Goal: Obtain resource: Download file/media

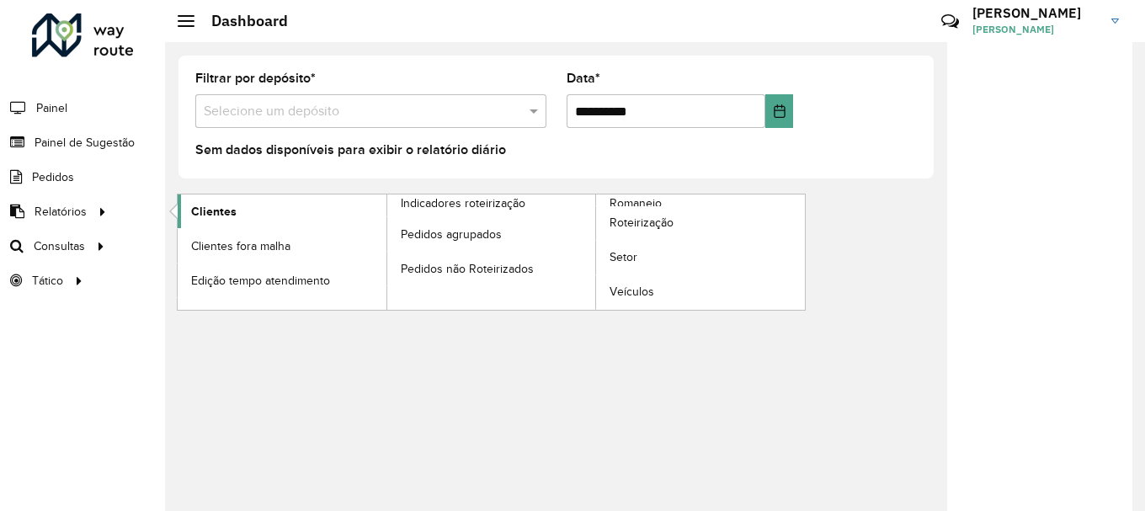
click at [226, 213] on span "Clientes" at bounding box center [213, 212] width 45 height 18
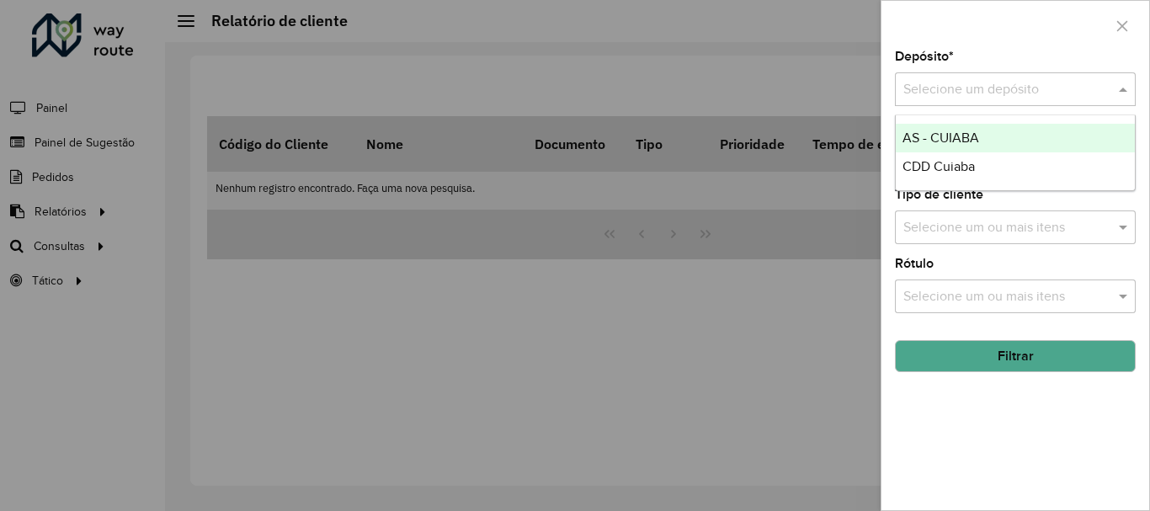
click at [1042, 88] on input "text" at bounding box center [999, 90] width 190 height 20
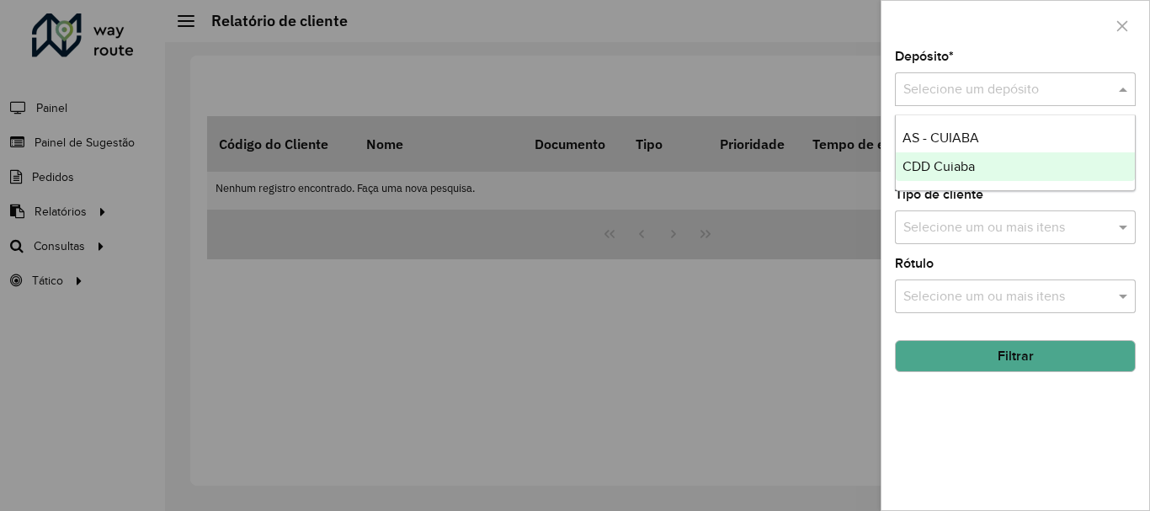
click at [1011, 179] on div "CDD Cuiaba" at bounding box center [1015, 166] width 239 height 29
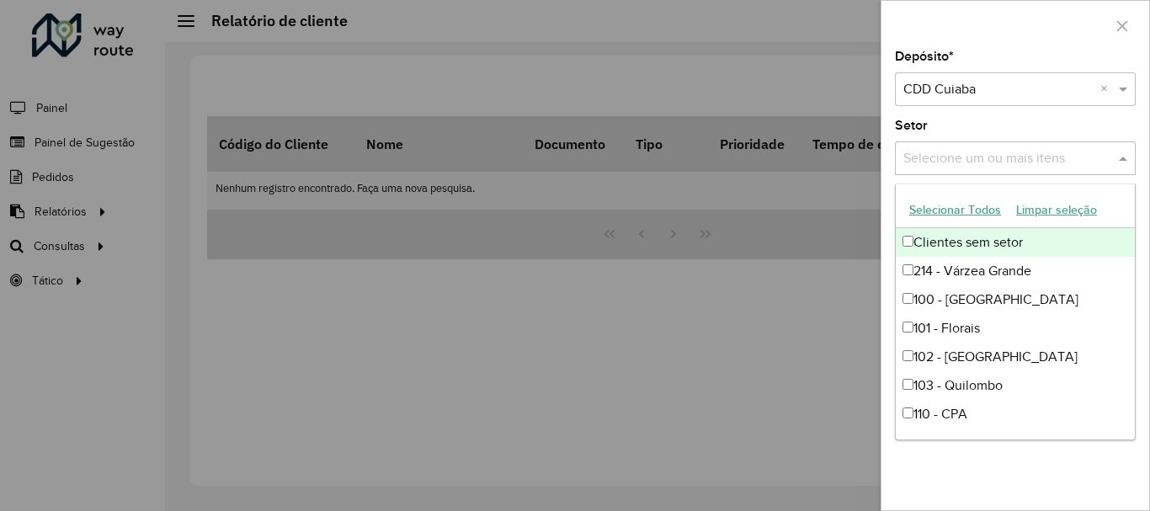
click at [1011, 163] on input "text" at bounding box center [1007, 159] width 216 height 20
click at [1019, 166] on input "text" at bounding box center [1007, 159] width 216 height 20
click at [1117, 159] on span at bounding box center [1125, 158] width 21 height 20
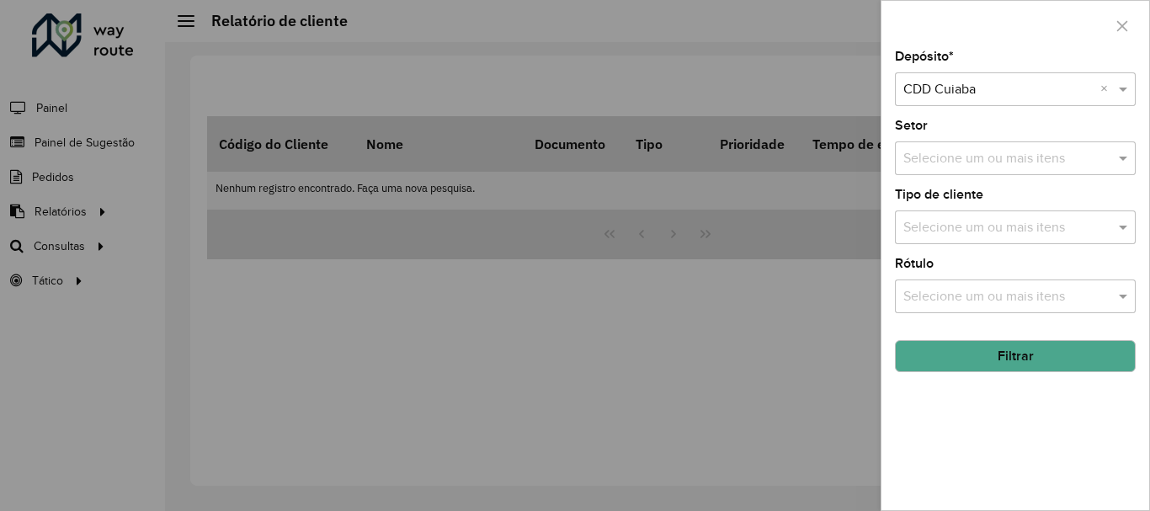
click at [1011, 237] on input "text" at bounding box center [1007, 228] width 216 height 20
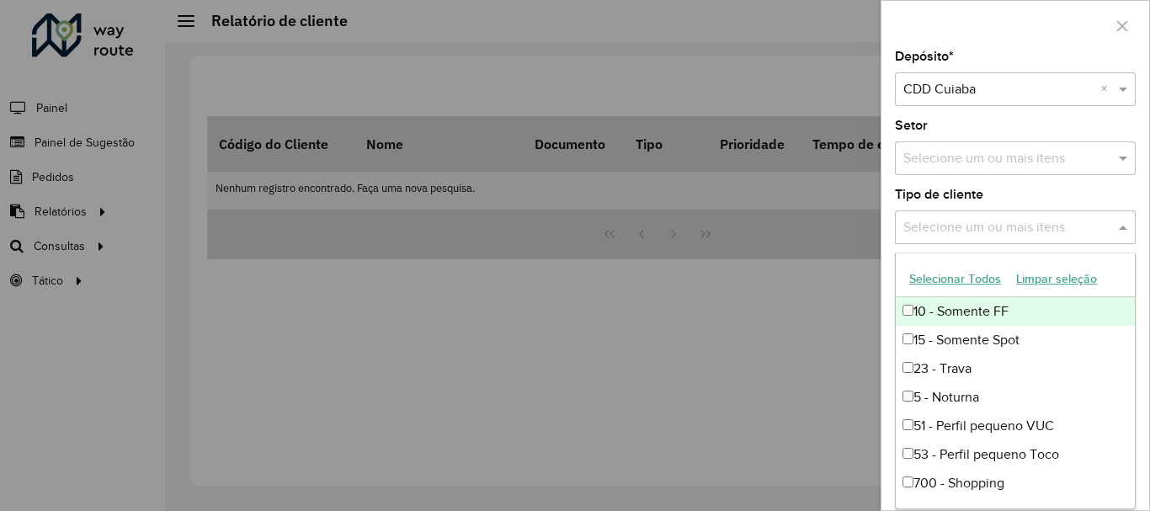
click at [1114, 232] on input "text" at bounding box center [1007, 228] width 216 height 20
click at [1130, 231] on span at bounding box center [1125, 227] width 21 height 20
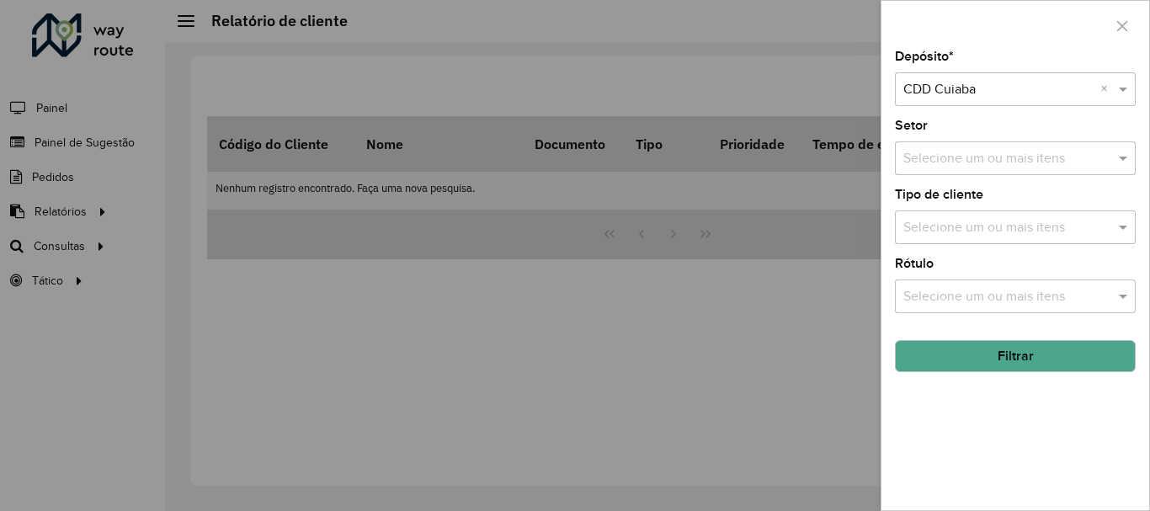
click at [1004, 295] on input "text" at bounding box center [1007, 297] width 216 height 20
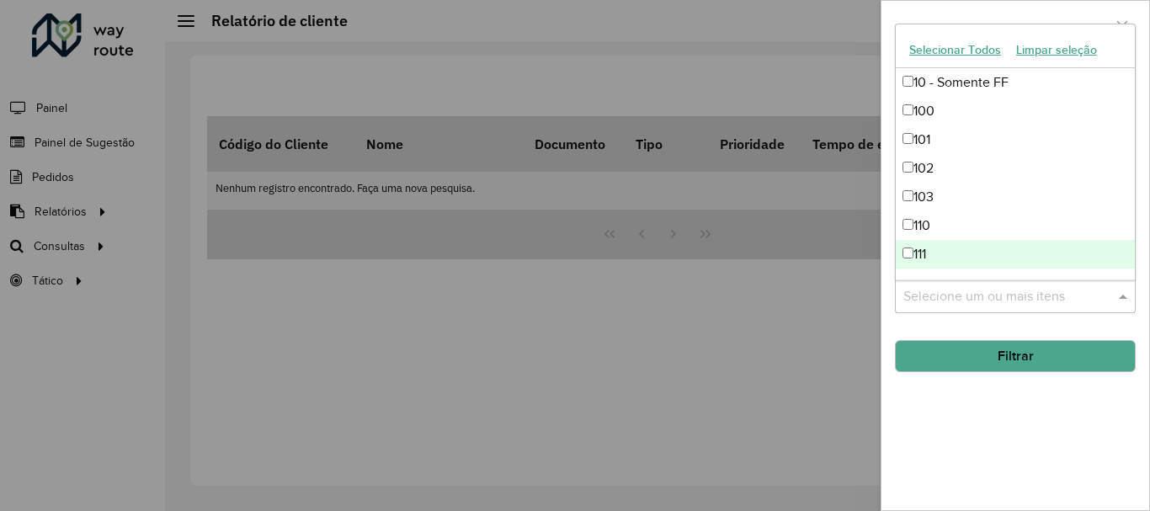
click at [1037, 311] on div "Selecione um ou mais itens" at bounding box center [1015, 297] width 241 height 34
click at [1050, 295] on input "text" at bounding box center [1007, 297] width 216 height 20
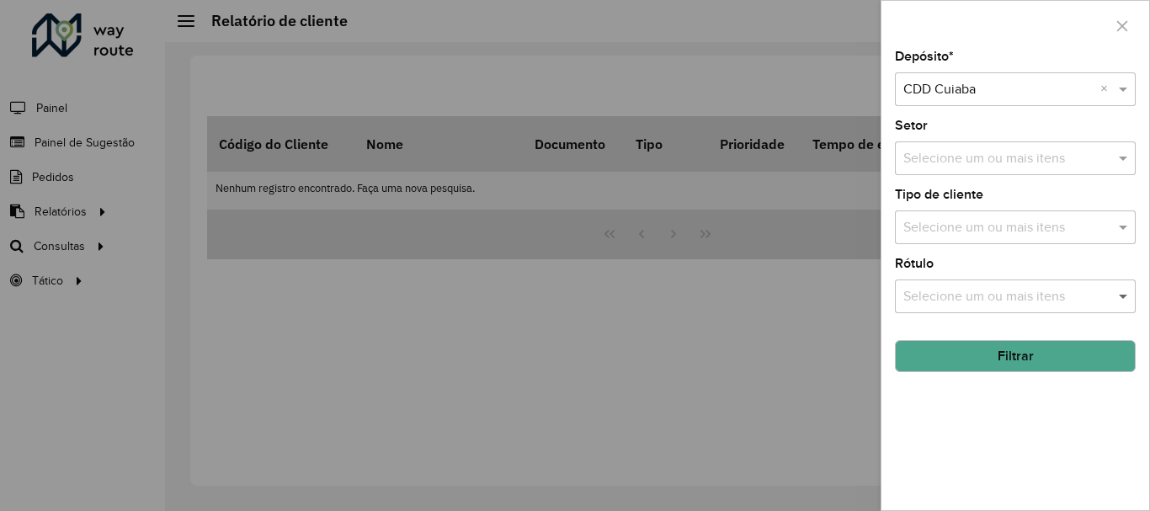
click at [1127, 296] on span at bounding box center [1125, 296] width 21 height 20
click at [1113, 369] on button "Filtrar" at bounding box center [1015, 356] width 241 height 32
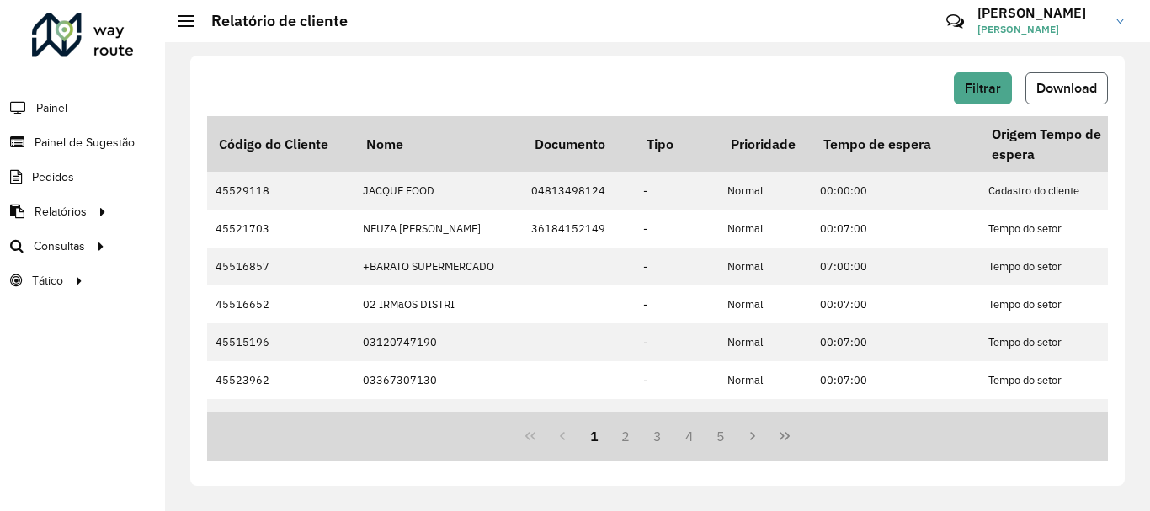
click at [1079, 85] on span "Download" at bounding box center [1067, 88] width 61 height 14
click at [603, 74] on div "Filtrar Download" at bounding box center [657, 88] width 901 height 32
